Goal: Use online tool/utility: Utilize a website feature to perform a specific function

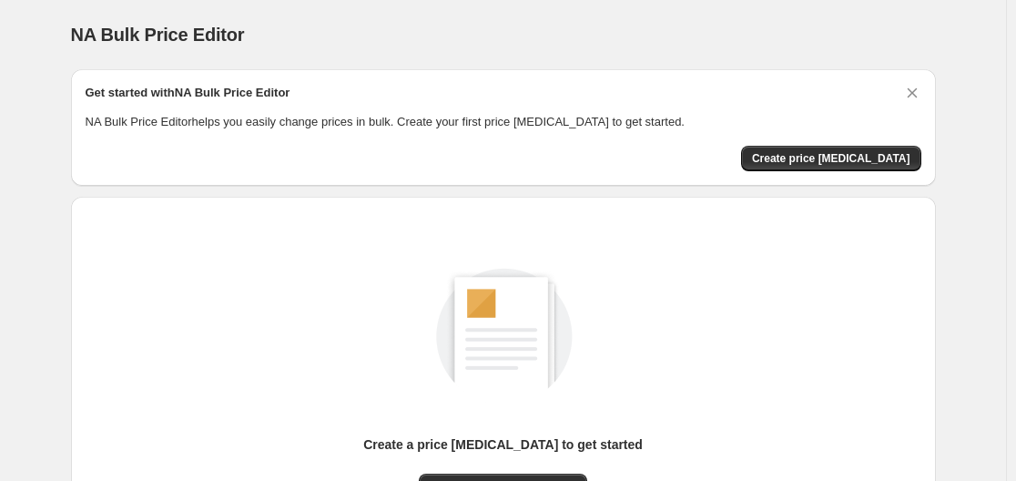
scroll to position [201, 0]
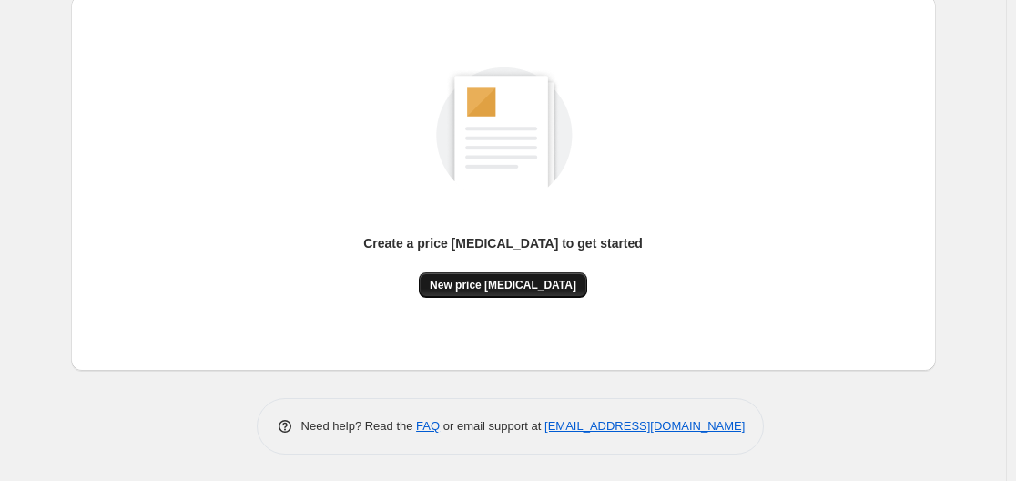
click at [512, 283] on span "New price [MEDICAL_DATA]" at bounding box center [503, 285] width 147 height 15
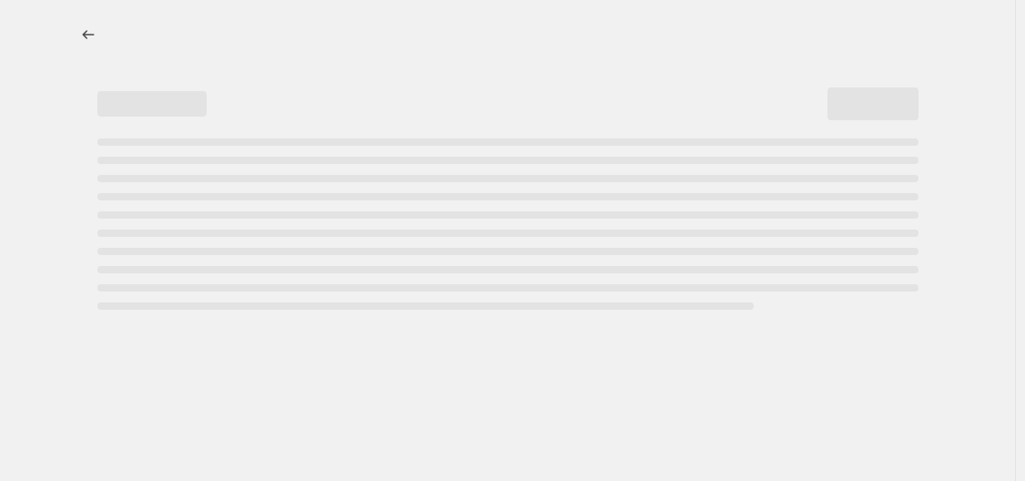
select select "percentage"
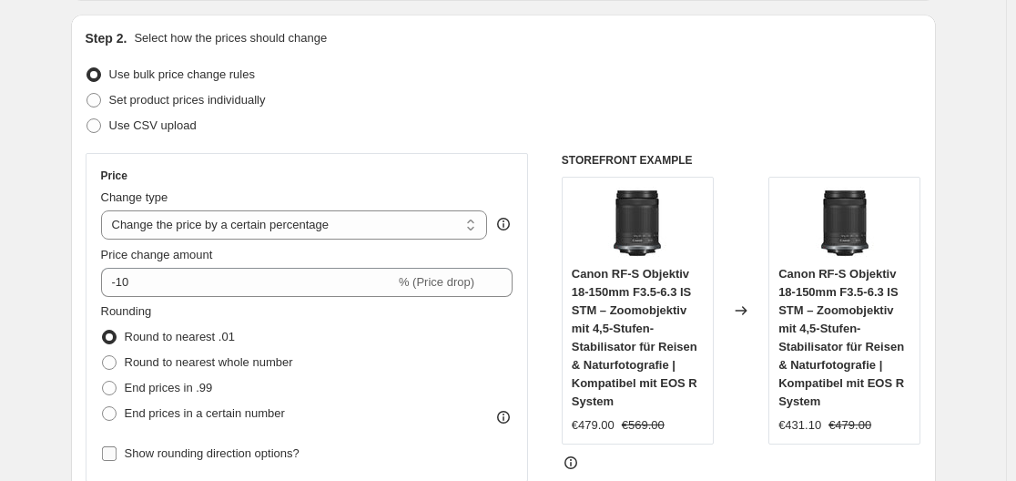
scroll to position [364, 0]
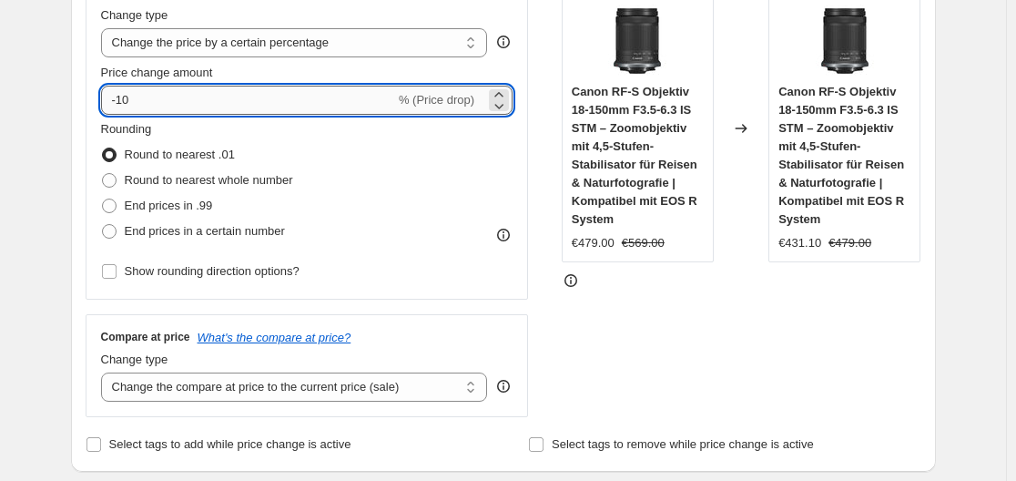
drag, startPoint x: 122, startPoint y: 99, endPoint x: 177, endPoint y: 103, distance: 55.6
click at [177, 103] on input "-10" at bounding box center [248, 100] width 294 height 29
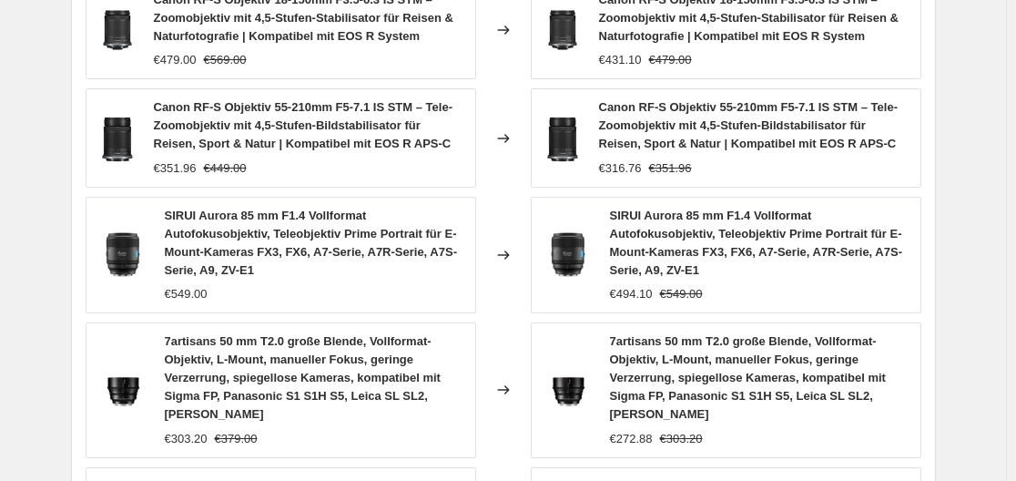
scroll to position [1478, 0]
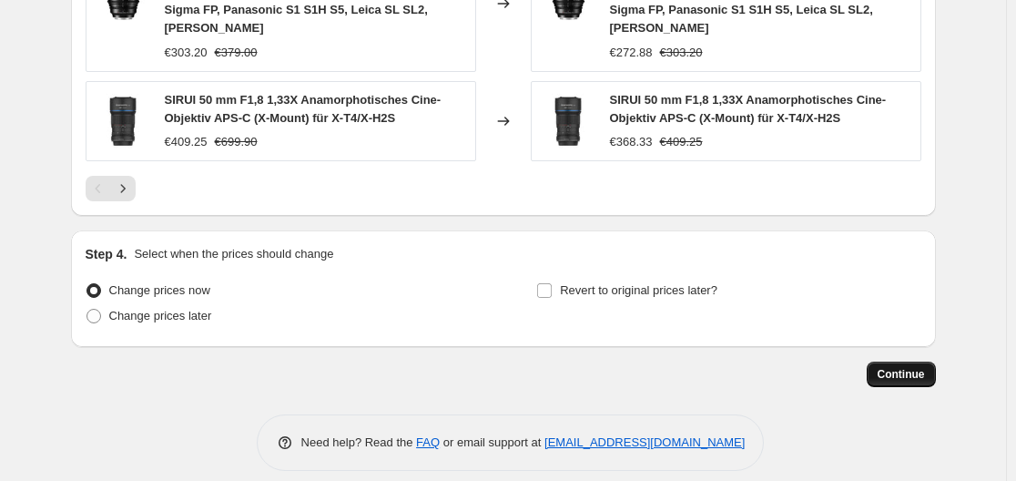
type input "-30"
click at [911, 367] on span "Continue" at bounding box center [900, 374] width 47 height 15
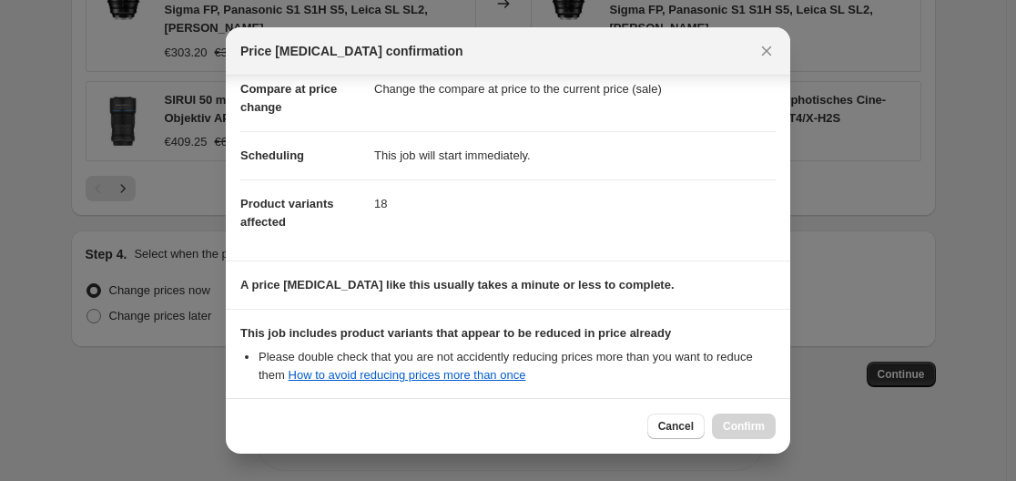
scroll to position [286, 0]
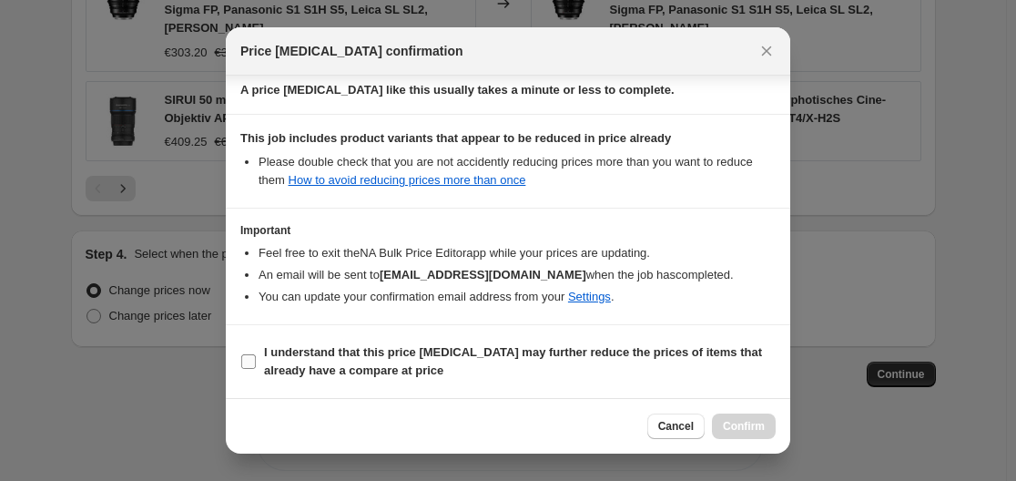
click at [251, 359] on input "I understand that this price [MEDICAL_DATA] may further reduce the prices of it…" at bounding box center [248, 361] width 15 height 15
checkbox input "true"
click at [753, 422] on span "Confirm" at bounding box center [744, 426] width 42 height 15
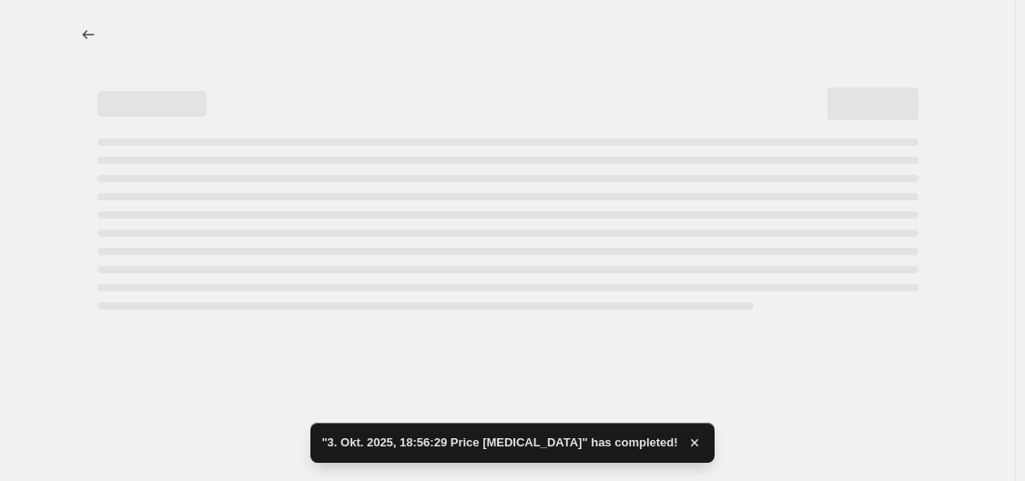
select select "percentage"
